Goal: Navigation & Orientation: Find specific page/section

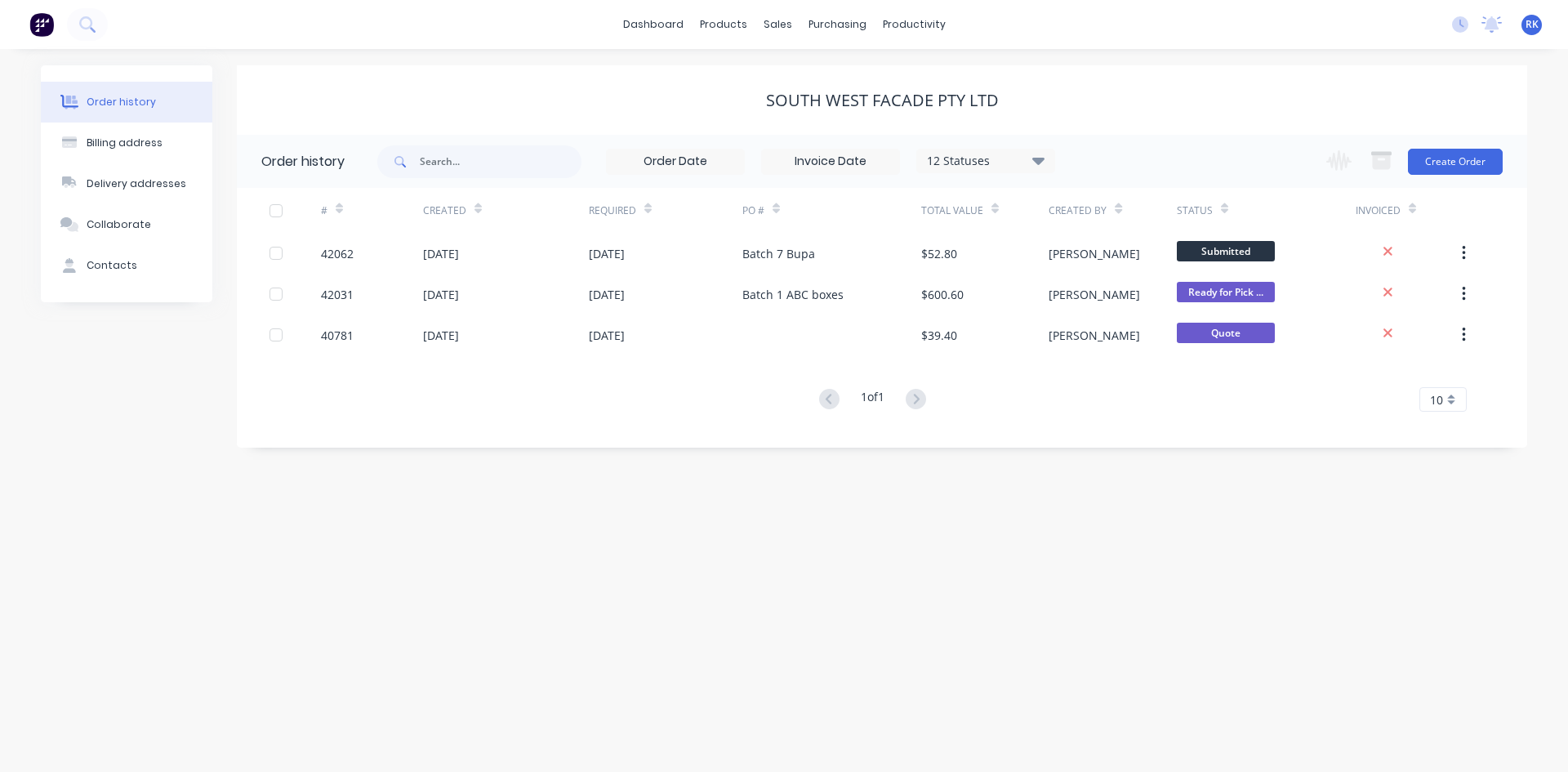
click at [1490, 27] on icon at bounding box center [1492, 22] width 15 height 13
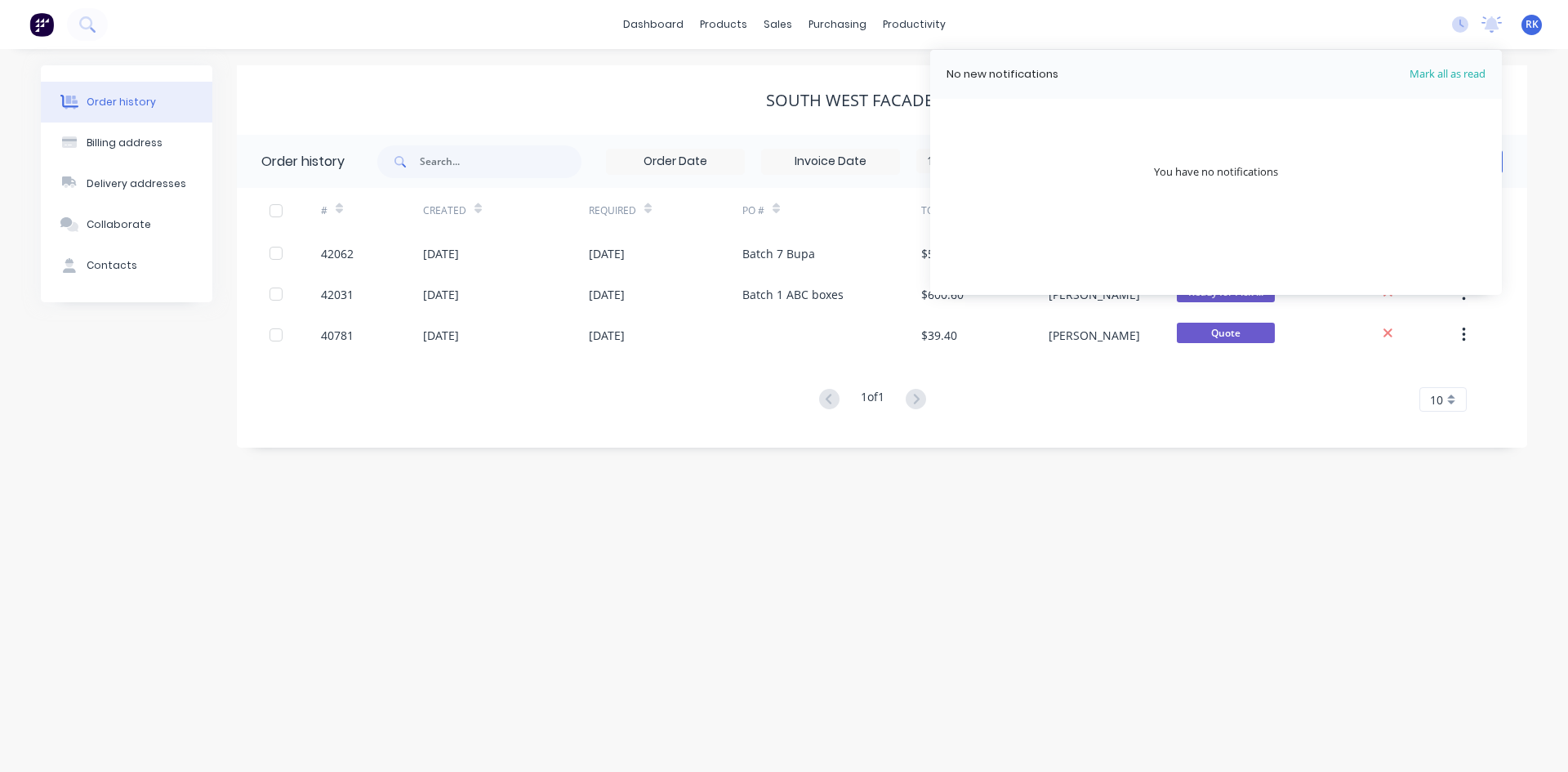
click at [1308, 32] on div "dashboard products sales purchasing productivity dashboard products Product Cat…" at bounding box center [784, 24] width 1568 height 49
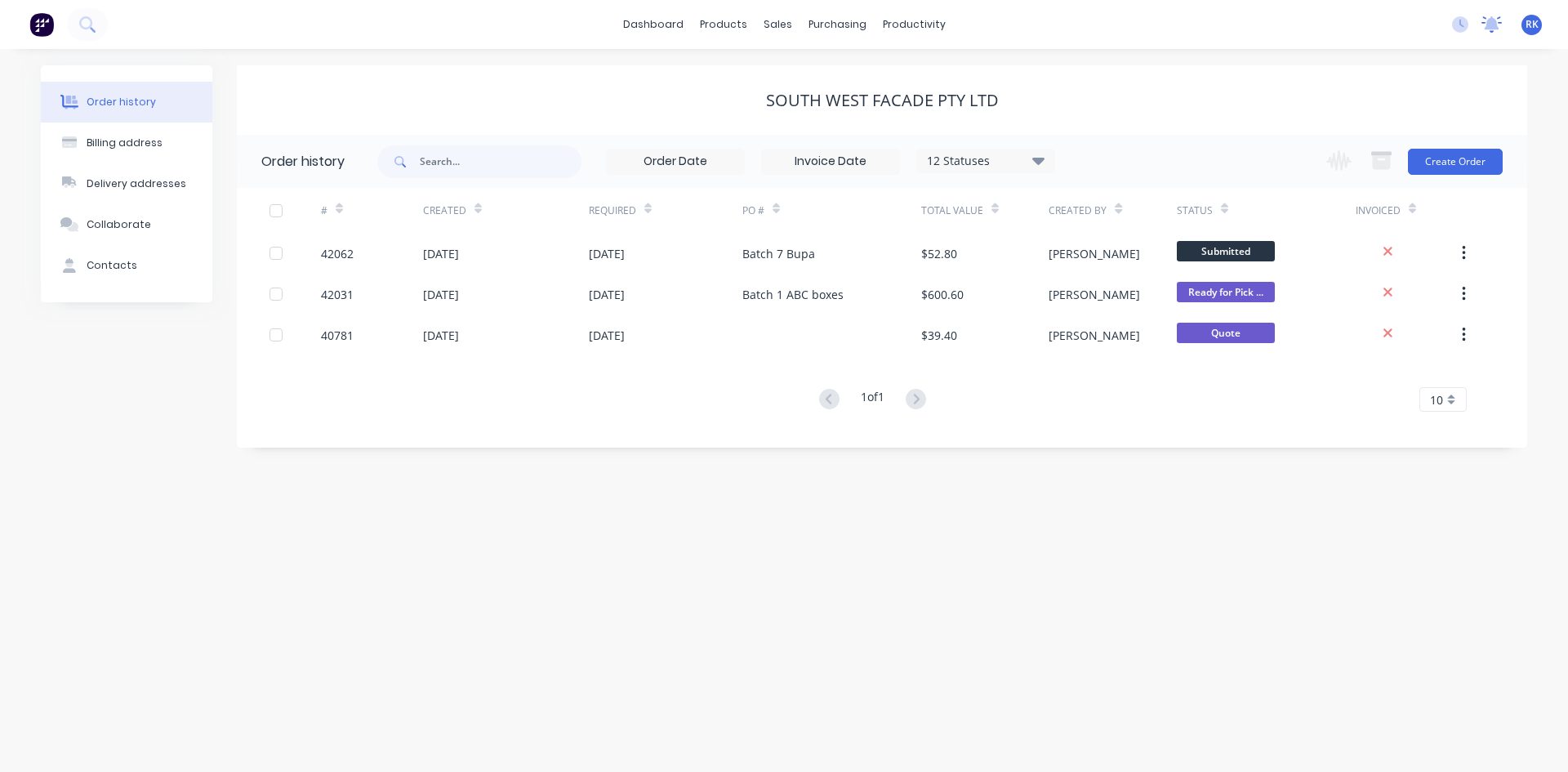
click at [1488, 26] on icon at bounding box center [1492, 22] width 15 height 13
